Goal: Task Accomplishment & Management: Manage account settings

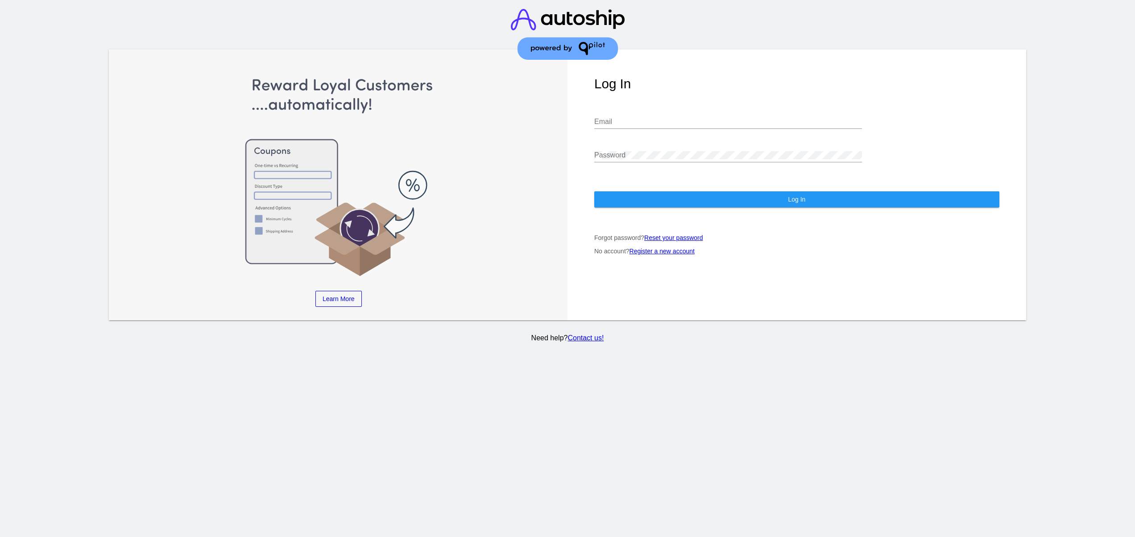
type input "[EMAIL_ADDRESS][DOMAIN_NAME]"
click at [727, 204] on button "Log In" at bounding box center [796, 199] width 405 height 16
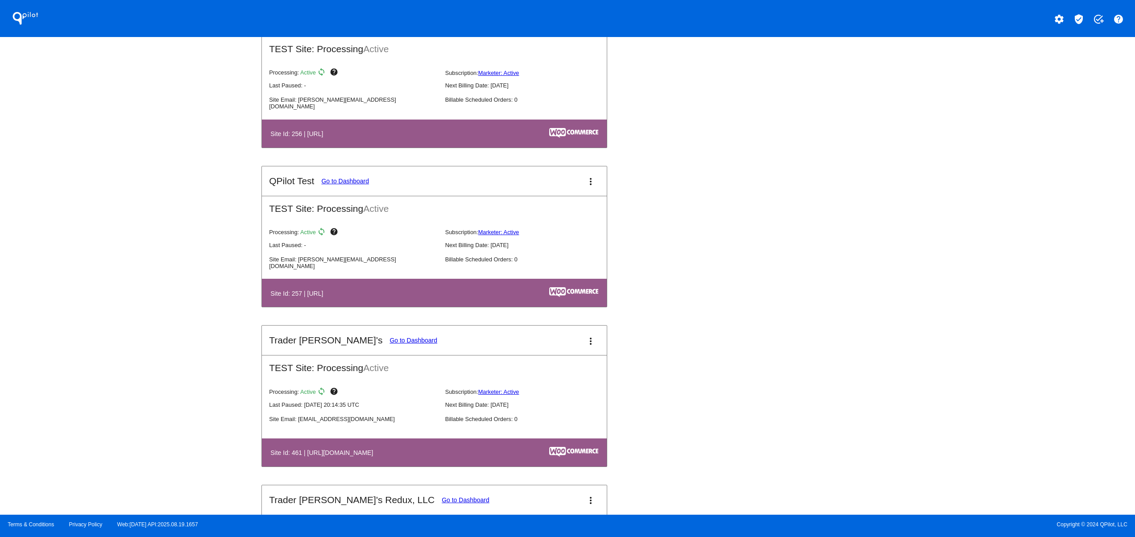
scroll to position [3033, 0]
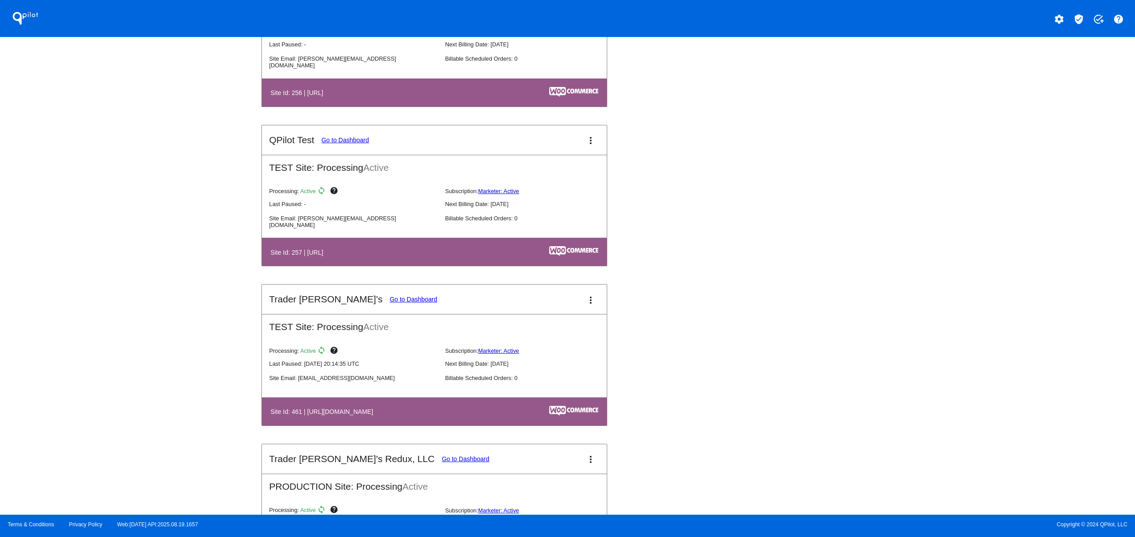
drag, startPoint x: 325, startPoint y: 425, endPoint x: 410, endPoint y: 434, distance: 85.2
click at [377, 415] on h4 "Site Id: 461 | [URL][DOMAIN_NAME]" at bounding box center [323, 411] width 107 height 7
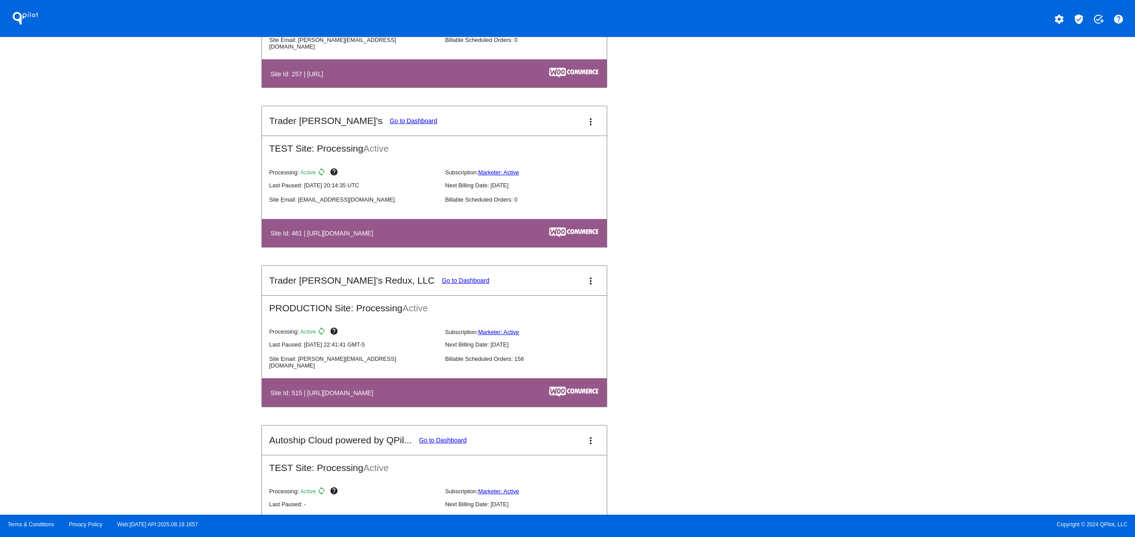
drag, startPoint x: 327, startPoint y: 408, endPoint x: 396, endPoint y: 408, distance: 68.7
click at [380, 398] on th "Site Id: 515 | [URL][DOMAIN_NAME]" at bounding box center [382, 392] width 224 height 12
click at [442, 284] on link "Go to Dashboard" at bounding box center [466, 280] width 48 height 7
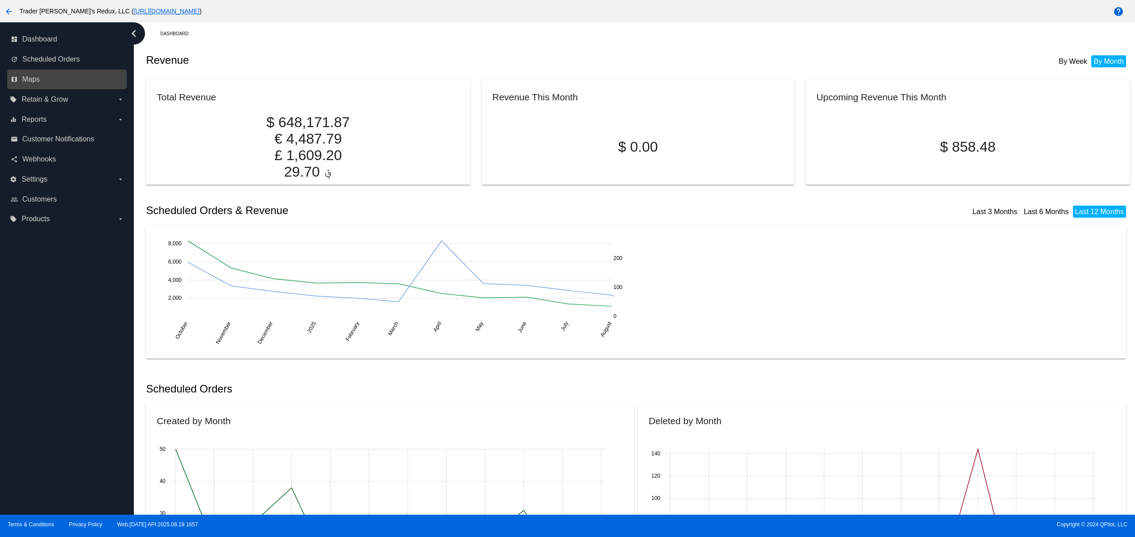
click at [63, 77] on link "map Maps" at bounding box center [67, 79] width 113 height 14
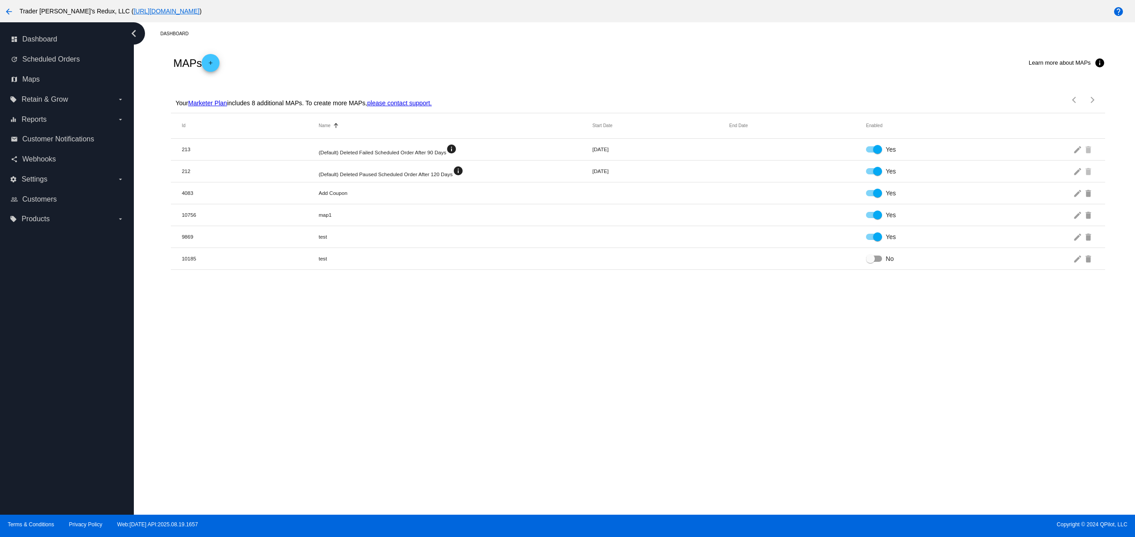
drag, startPoint x: 313, startPoint y: 127, endPoint x: 395, endPoint y: 135, distance: 82.5
click at [384, 131] on mat-header-row "Id Name Sorted by Name ascending Start Date End Date Enabled" at bounding box center [638, 125] width 934 height 25
click at [425, 376] on div "Dashboard MAPs add Learn more about MAPs info Your Marketer Plan includes 8 add…" at bounding box center [634, 268] width 1001 height 492
click at [10, 11] on mat-icon "arrow_back" at bounding box center [9, 11] width 11 height 11
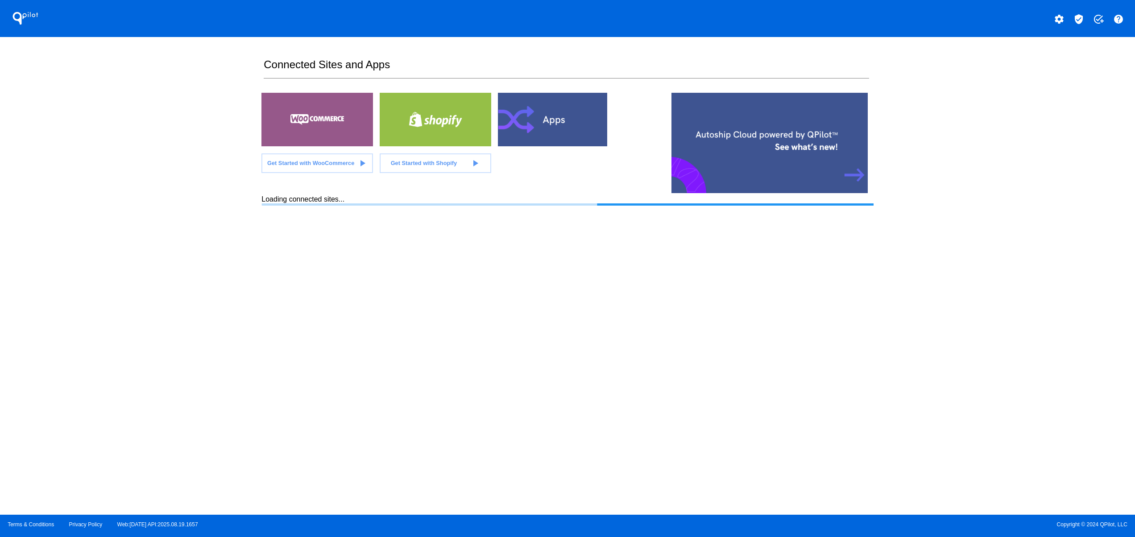
click at [1064, 18] on mat-icon "settings" at bounding box center [1059, 19] width 11 height 11
click at [1041, 70] on button "person Log out" at bounding box center [1026, 66] width 86 height 21
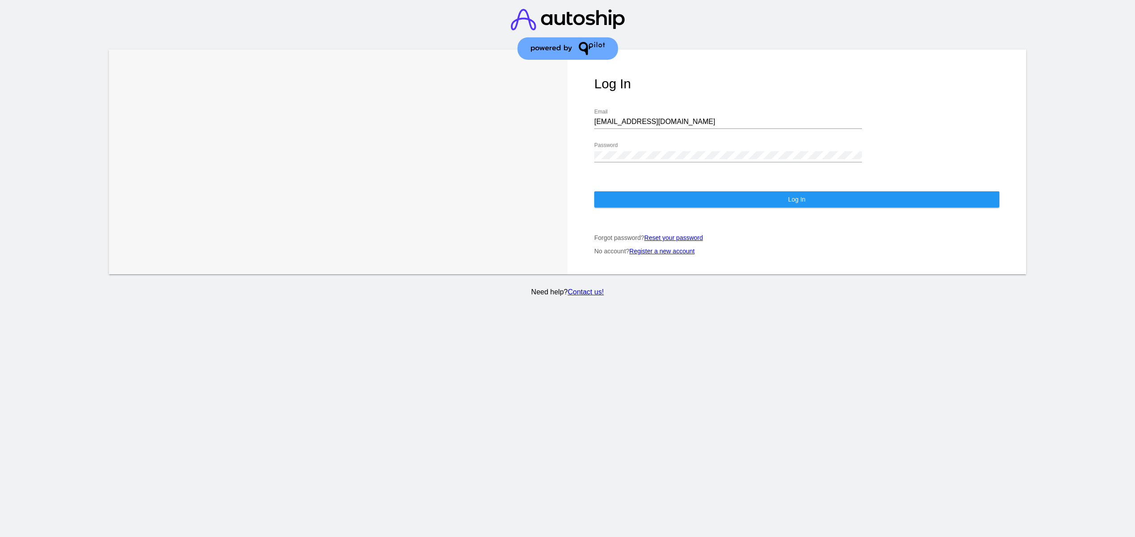
click at [655, 123] on input "[EMAIL_ADDRESS][DOMAIN_NAME]" at bounding box center [728, 122] width 268 height 8
type input "[EMAIL_ADDRESS][DOMAIN_NAME]"
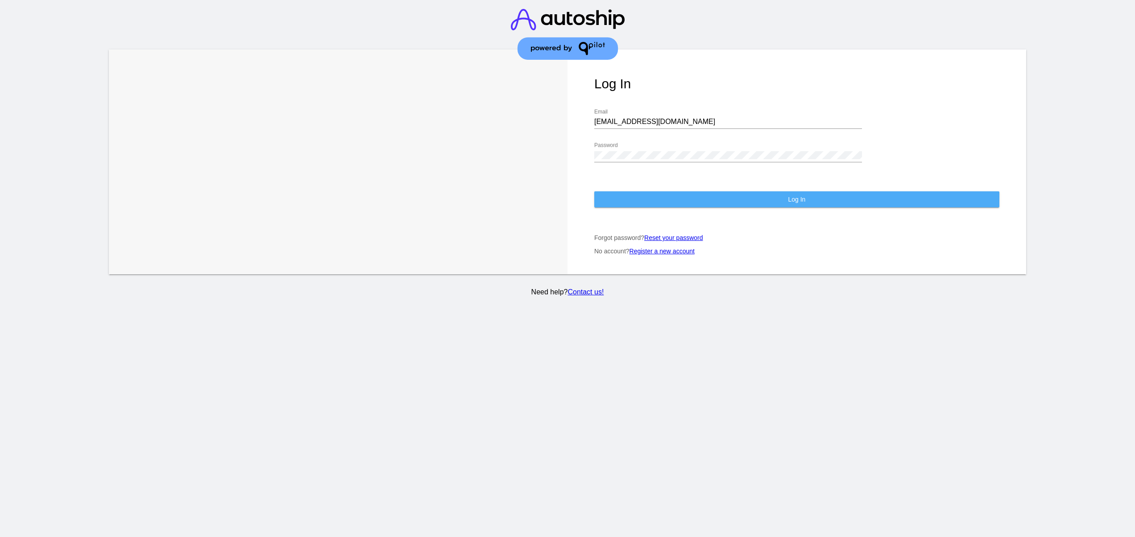
click at [687, 204] on button "Log In" at bounding box center [796, 199] width 405 height 16
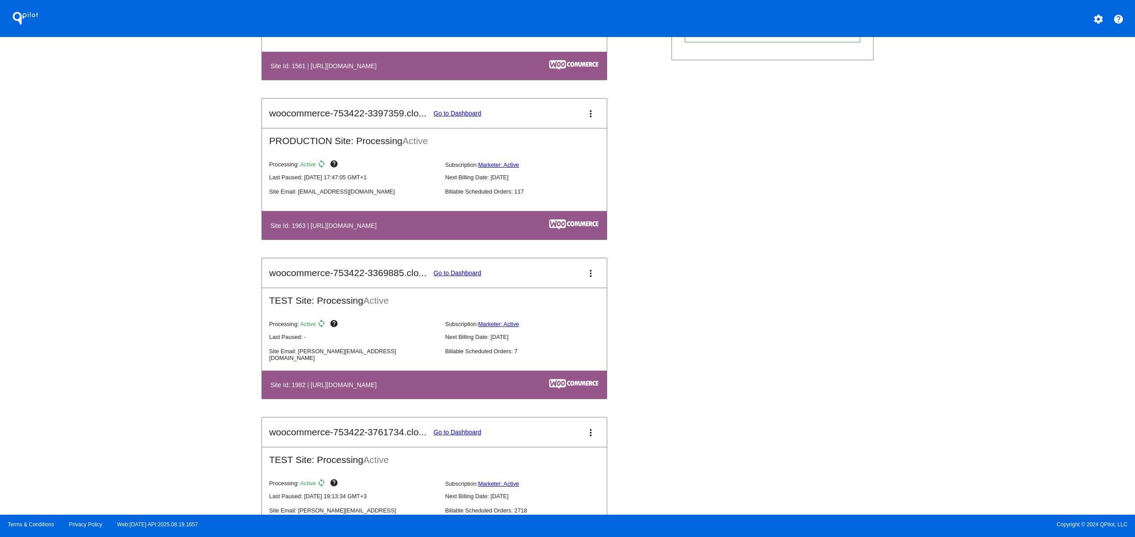
scroll to position [714, 0]
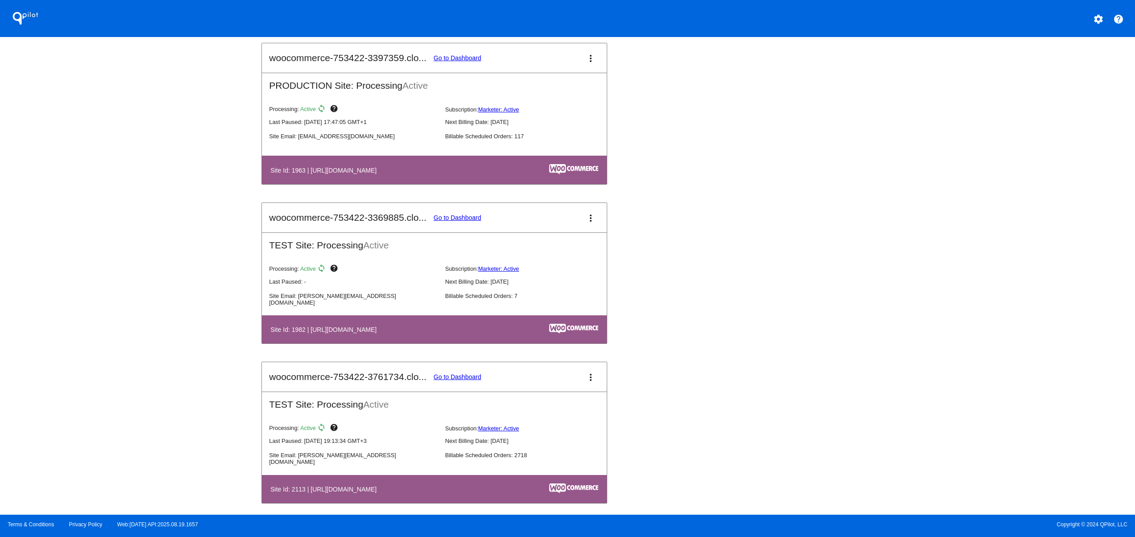
drag, startPoint x: 337, startPoint y: 331, endPoint x: 328, endPoint y: 331, distance: 8.9
click at [328, 331] on th "Site Id: 1982 | [URL][DOMAIN_NAME]" at bounding box center [383, 329] width 226 height 12
click at [452, 59] on link "Go to Dashboard" at bounding box center [458, 57] width 48 height 7
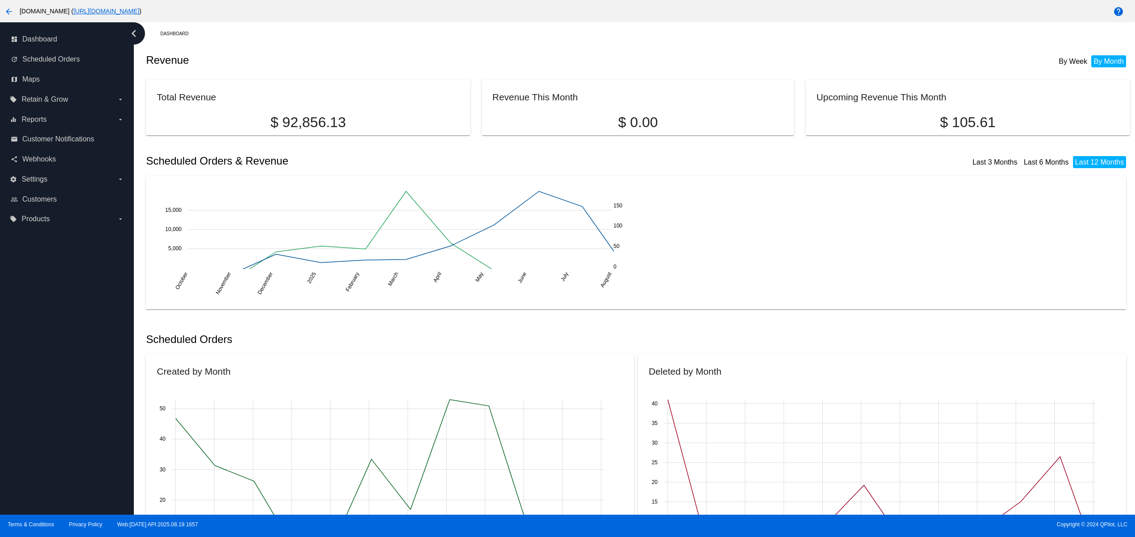
click at [414, 123] on p "$ 92,856.13" at bounding box center [308, 122] width 302 height 17
